Goal: Task Accomplishment & Management: Manage account settings

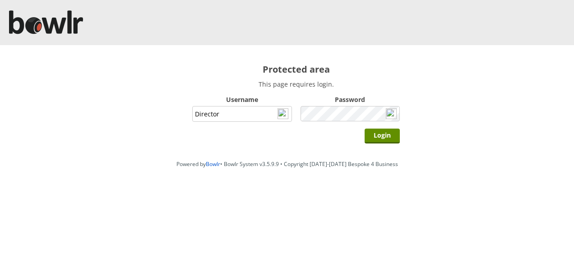
type input "Director"
click at [365, 129] on input "Login" at bounding box center [382, 136] width 35 height 15
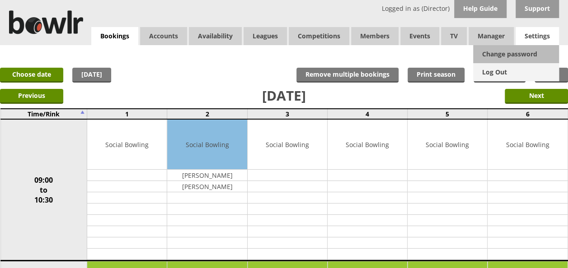
click at [505, 70] on link "Log Out" at bounding box center [516, 72] width 86 height 18
